Goal: Navigation & Orientation: Find specific page/section

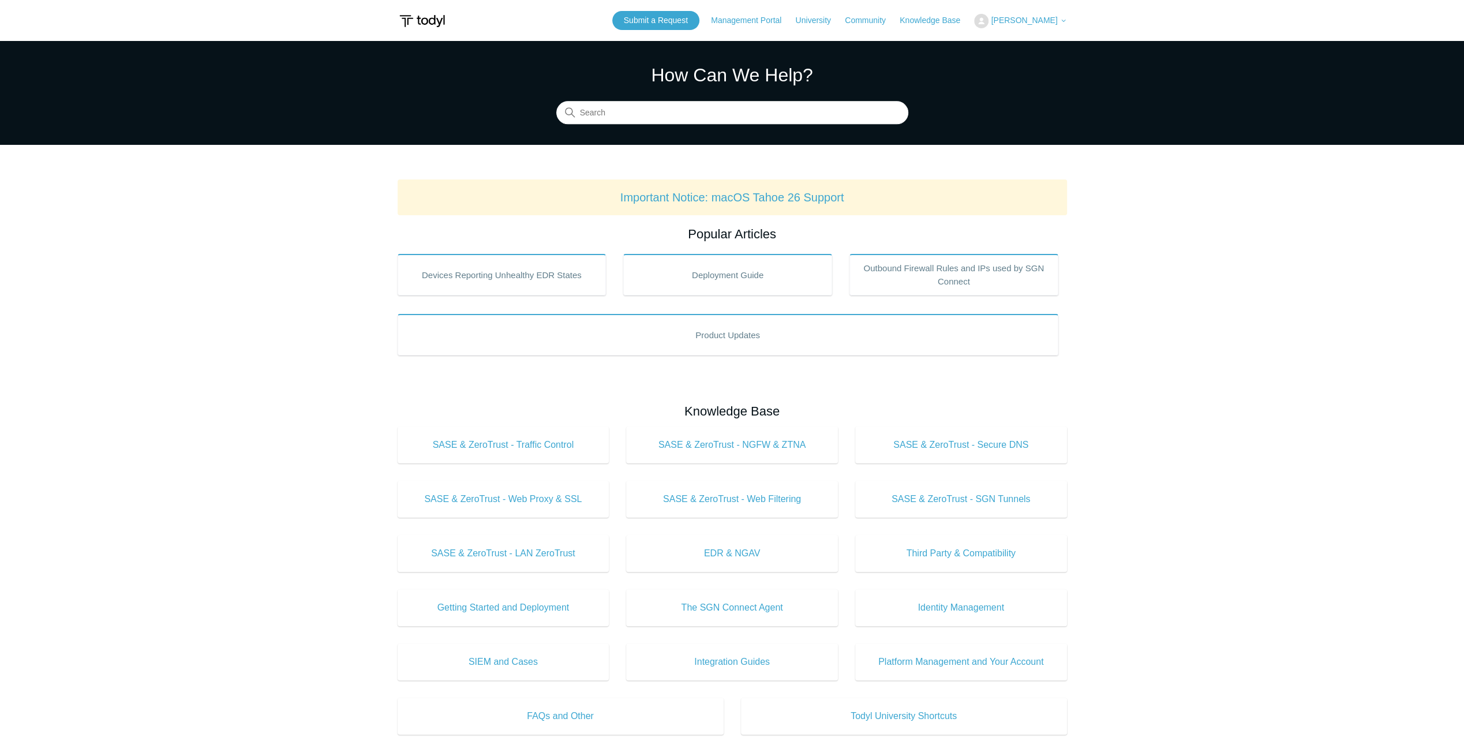
click at [421, 17] on img at bounding box center [422, 20] width 49 height 21
click at [409, 23] on img at bounding box center [422, 20] width 49 height 21
click at [405, 23] on img at bounding box center [422, 20] width 49 height 21
click at [395, 23] on body "Skip to main content Submit a Request Management Portal University Community Kn…" at bounding box center [732, 560] width 1464 height 1120
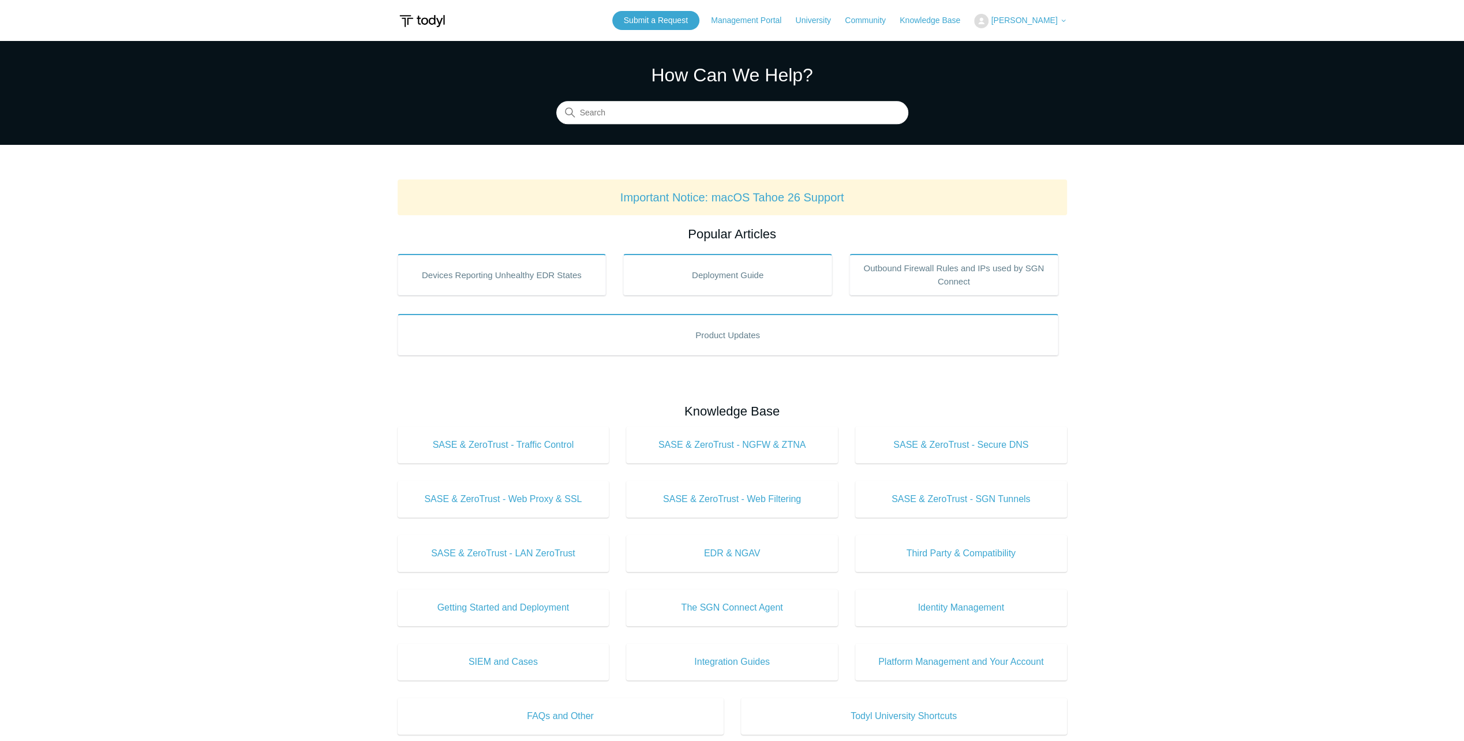
click at [413, 22] on img at bounding box center [422, 20] width 49 height 21
click at [424, 28] on img at bounding box center [422, 20] width 49 height 21
click at [816, 20] on link "University" at bounding box center [818, 20] width 47 height 12
